Goal: Task Accomplishment & Management: Use online tool/utility

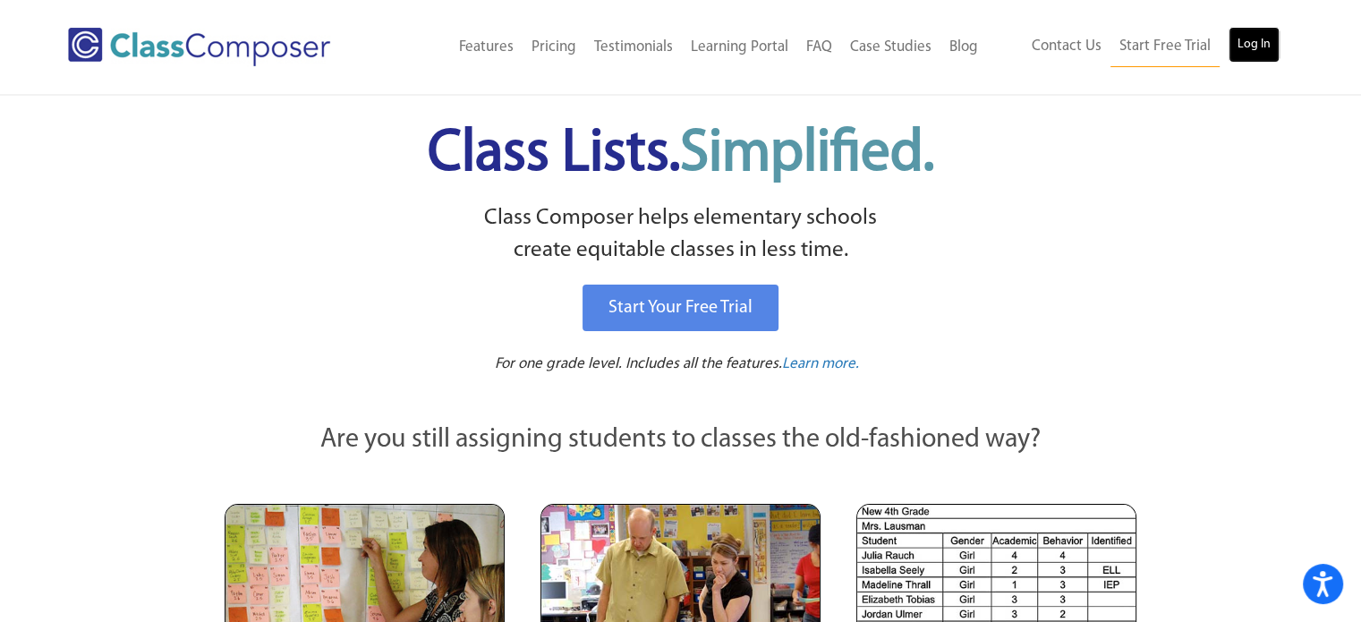
click at [1252, 51] on link "Log In" at bounding box center [1254, 45] width 51 height 36
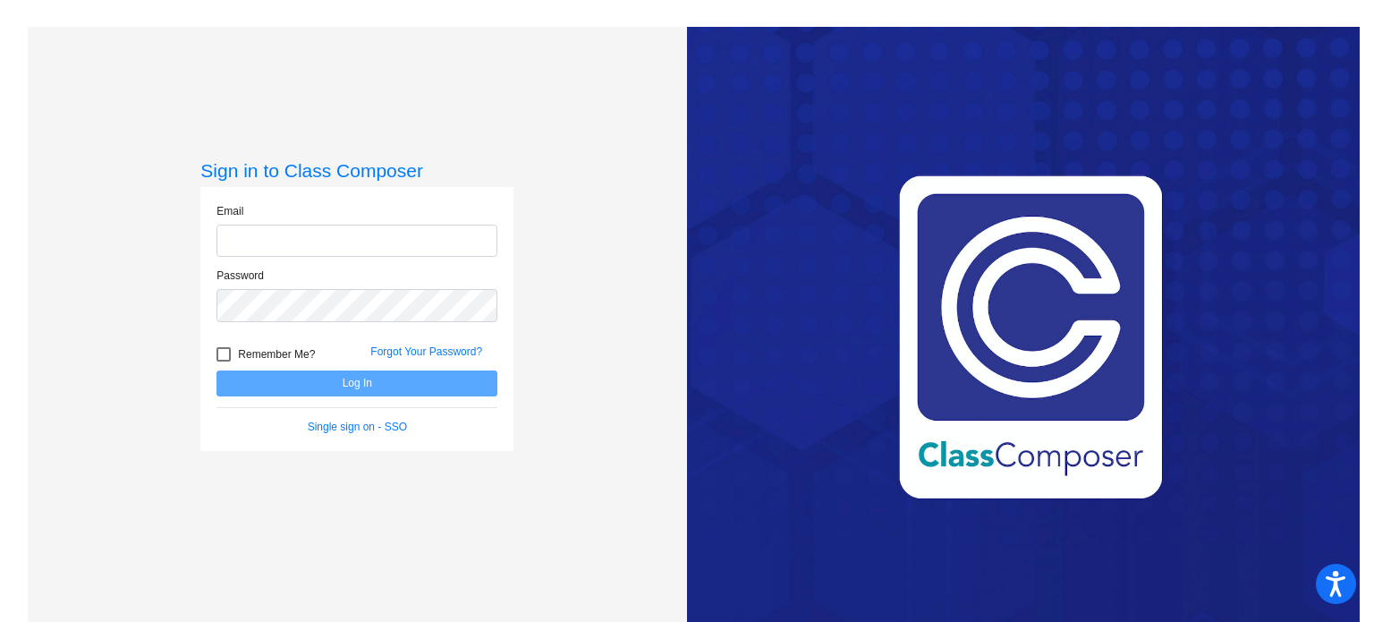
type input "mgotthard-shumate@mbgsd.org"
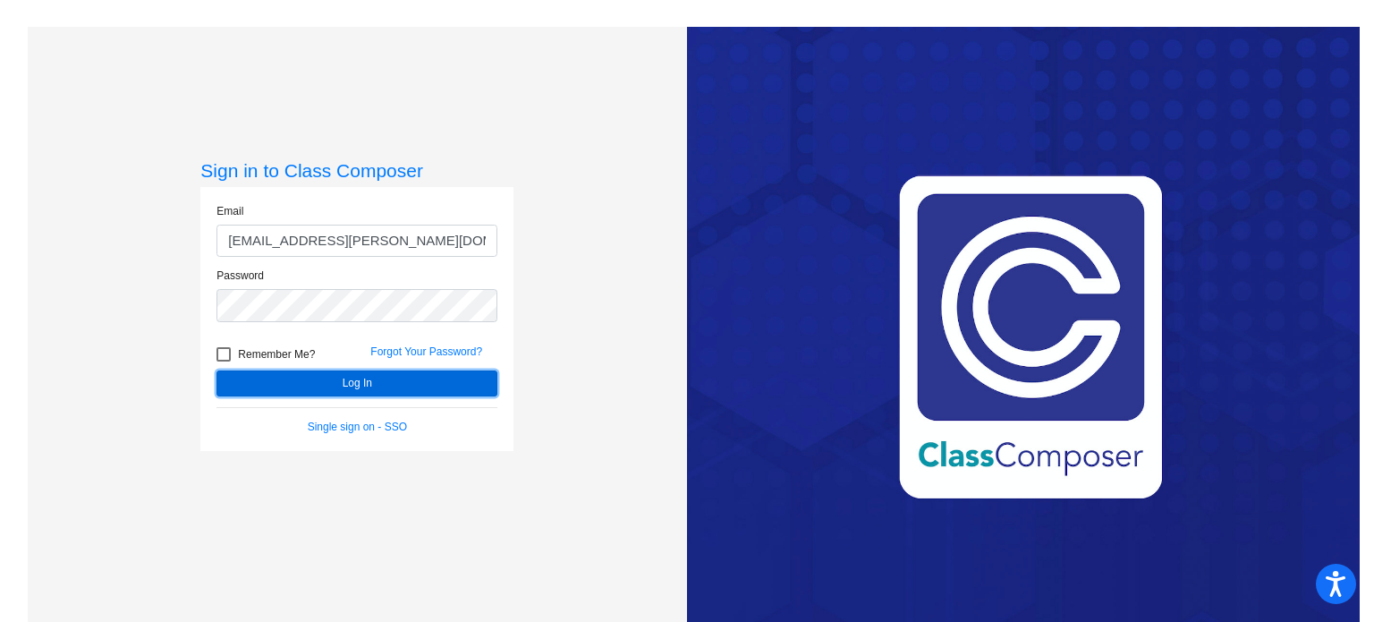
click at [369, 387] on button "Log In" at bounding box center [357, 383] width 281 height 26
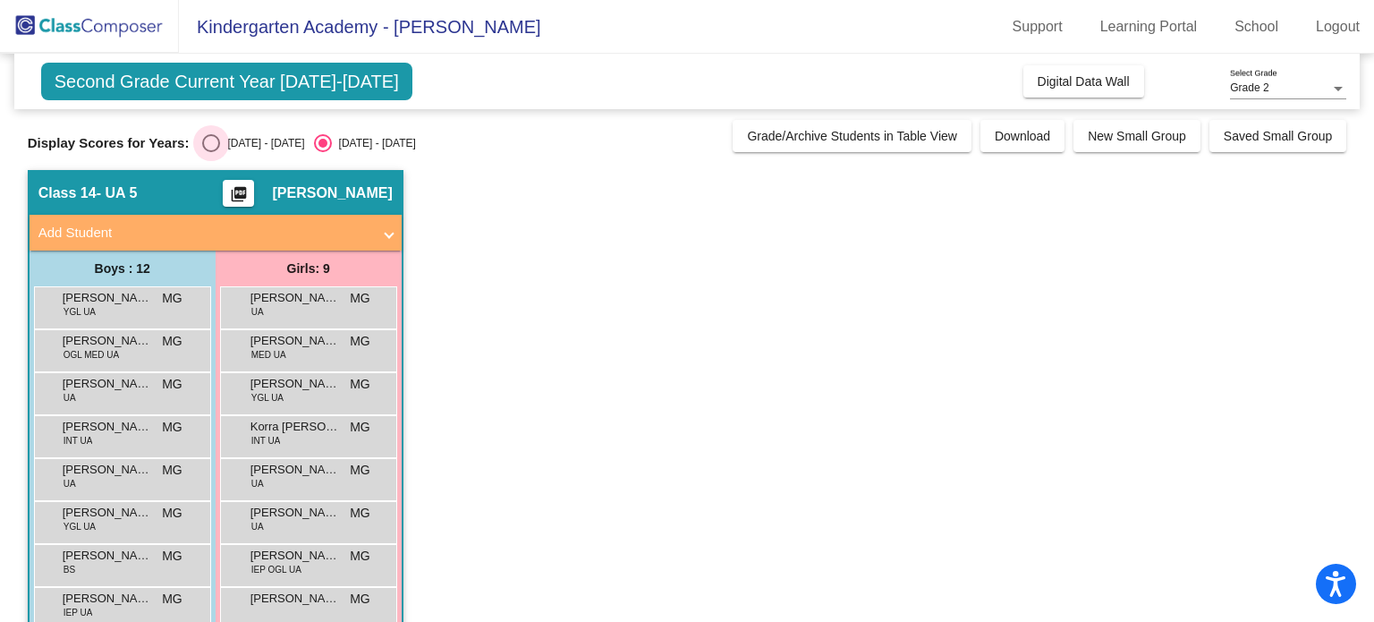
click at [225, 141] on div "2024 - 2025" at bounding box center [262, 143] width 84 height 16
click at [211, 152] on input "2024 - 2025" at bounding box center [210, 152] width 1 height 1
radio input "true"
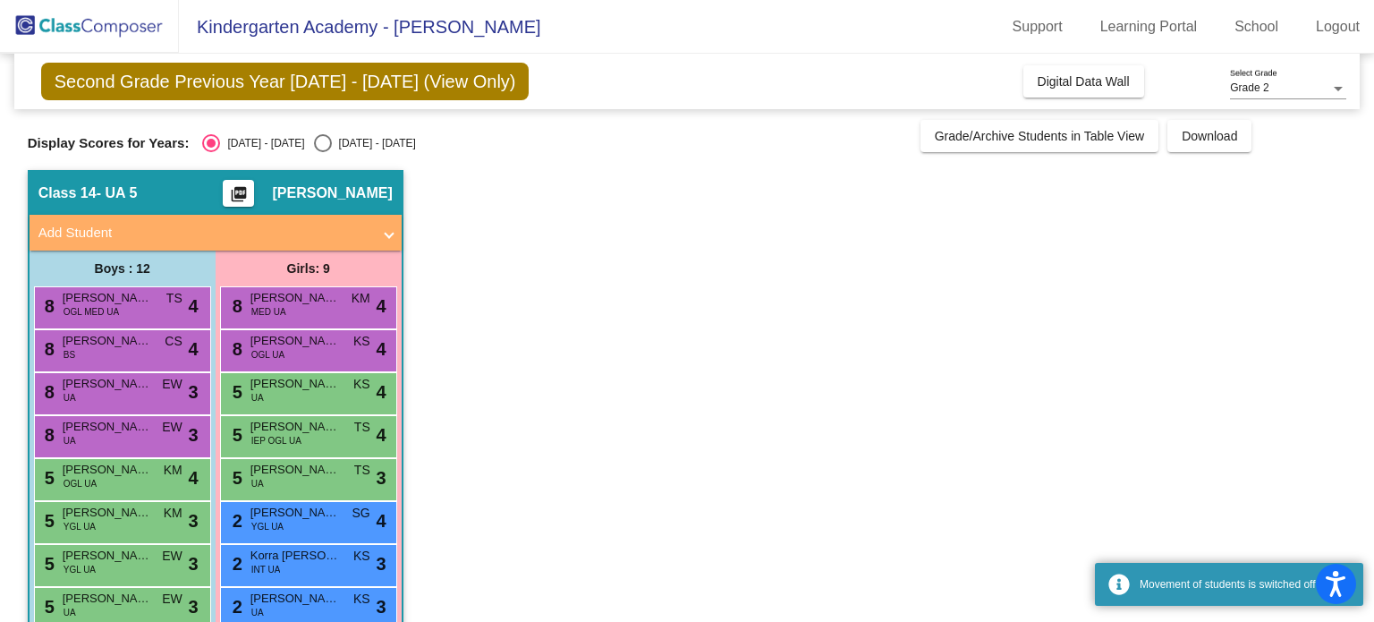
scroll to position [208, 0]
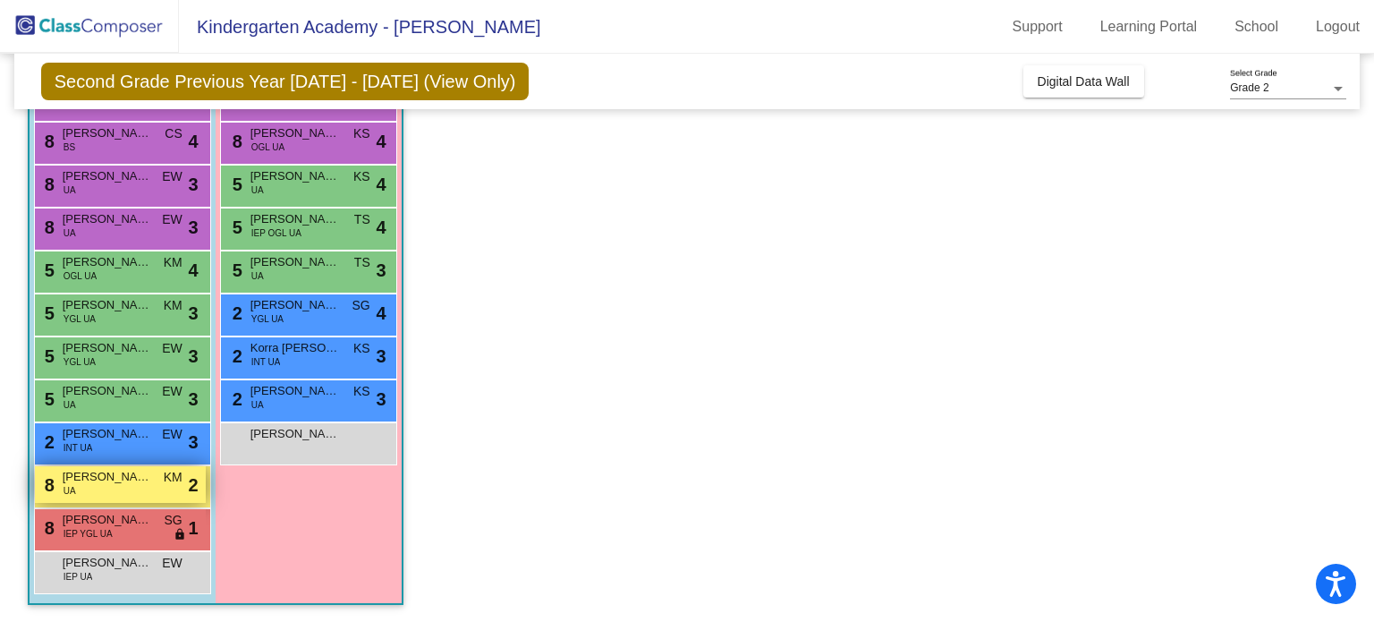
click at [86, 481] on span "Kai Moss" at bounding box center [107, 477] width 89 height 18
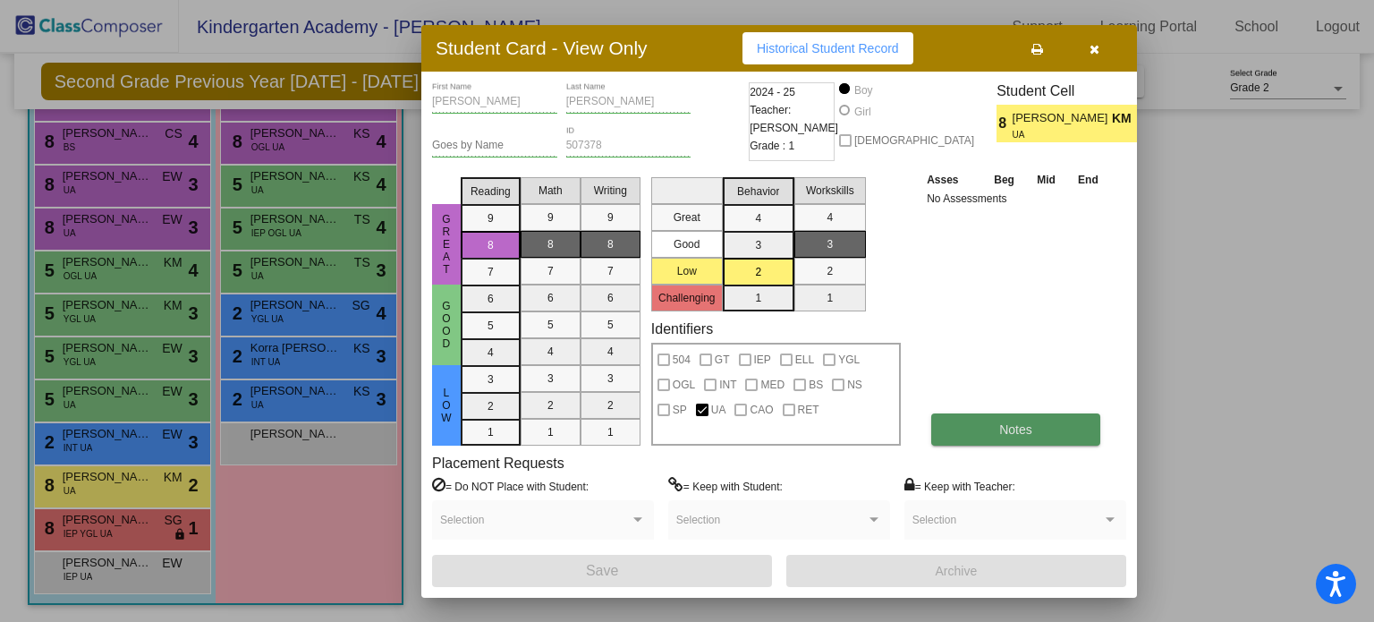
click at [1034, 432] on button "Notes" at bounding box center [1015, 429] width 169 height 32
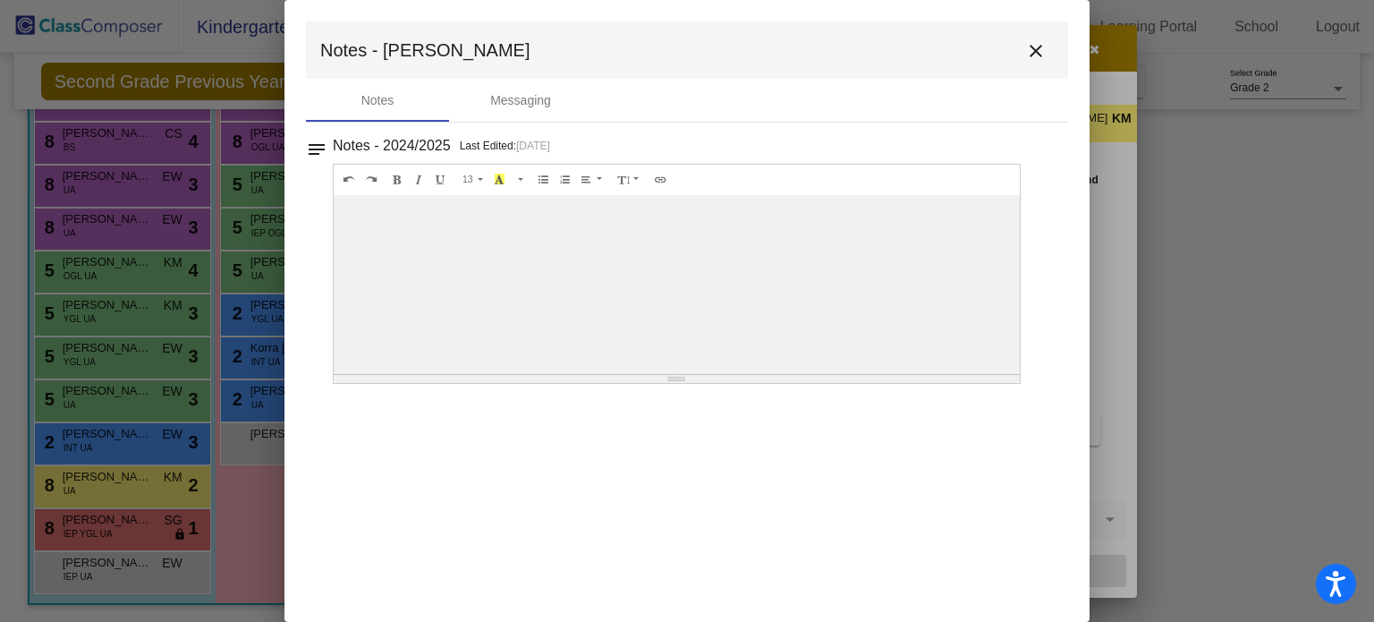
click at [1032, 58] on mat-icon "close" at bounding box center [1035, 50] width 21 height 21
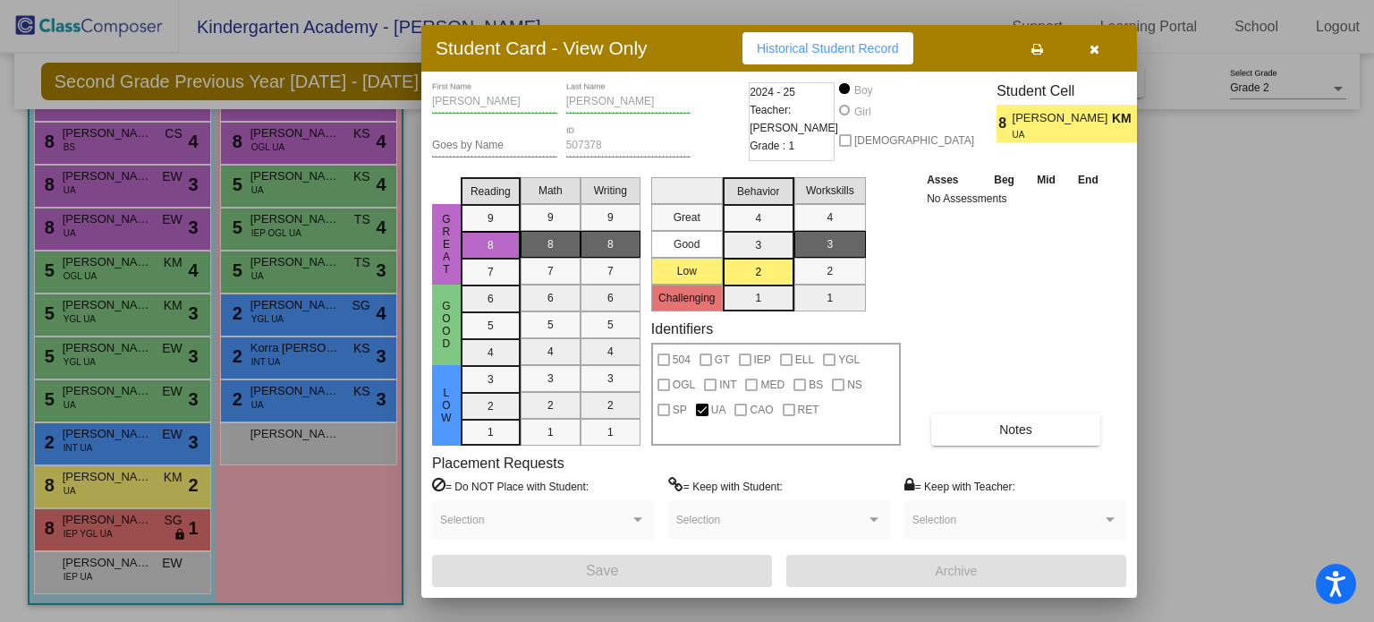
click at [1085, 46] on button "button" at bounding box center [1094, 48] width 57 height 32
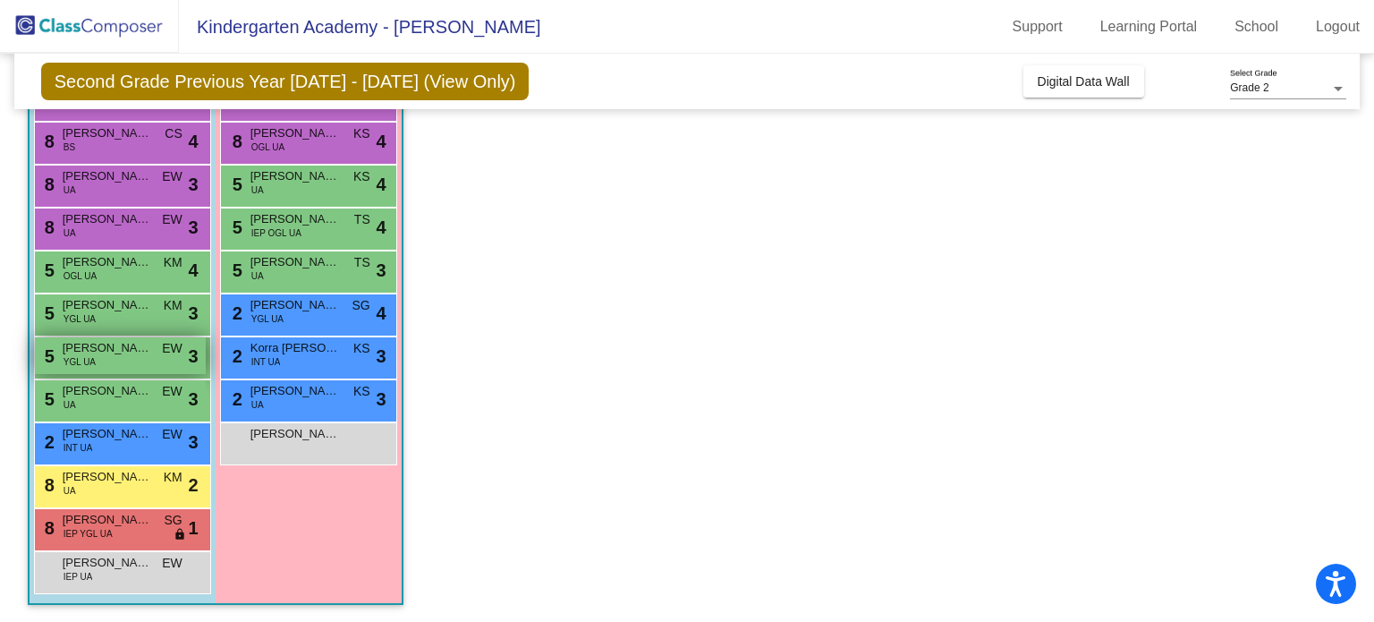
scroll to position [118, 0]
